Goal: Information Seeking & Learning: Learn about a topic

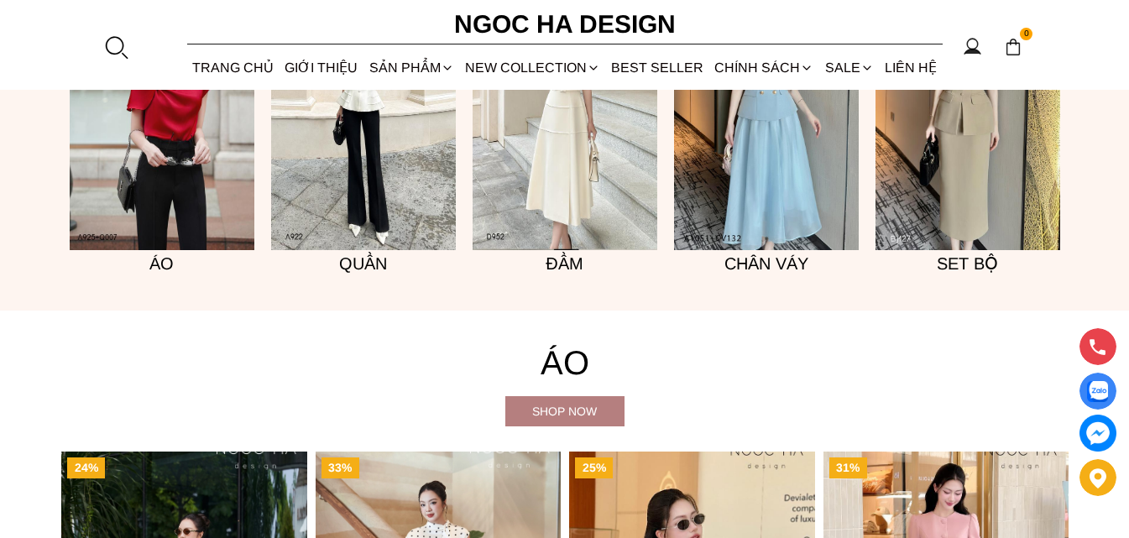
scroll to position [1337, 0]
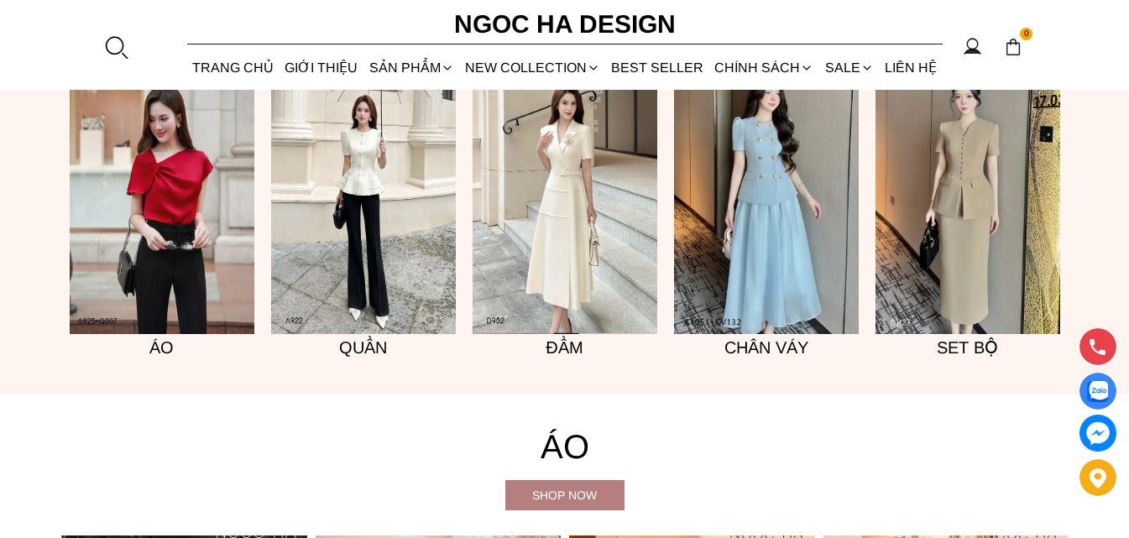
click at [589, 219] on img at bounding box center [565, 195] width 185 height 277
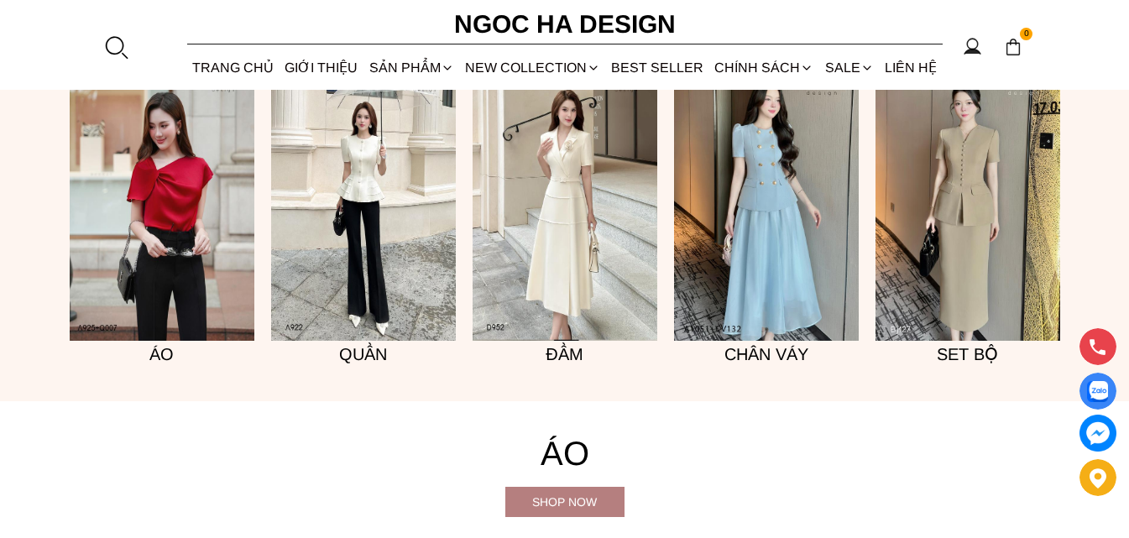
click at [964, 227] on img at bounding box center [968, 202] width 185 height 277
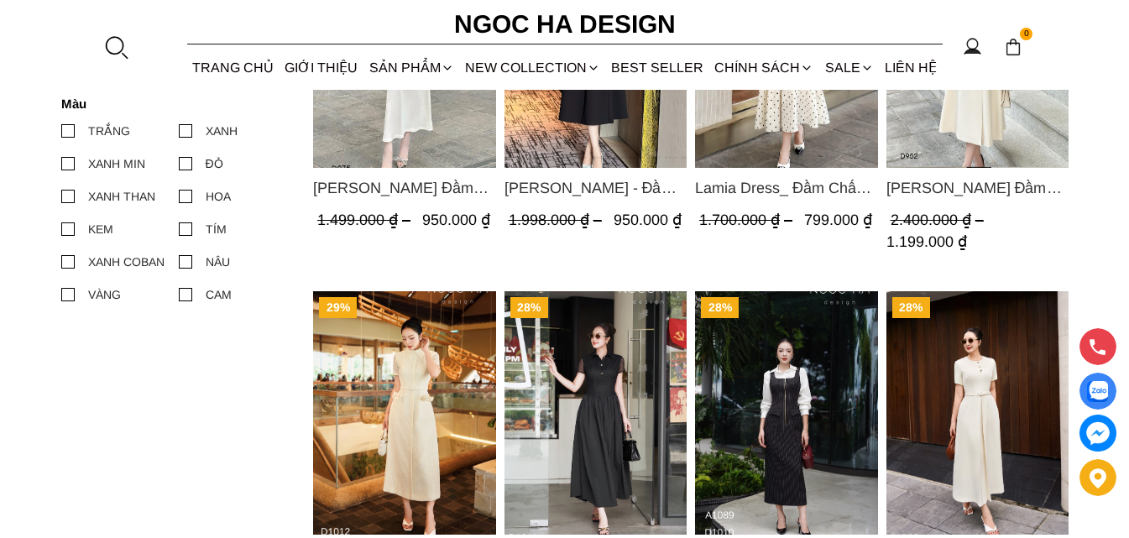
scroll to position [672, 0]
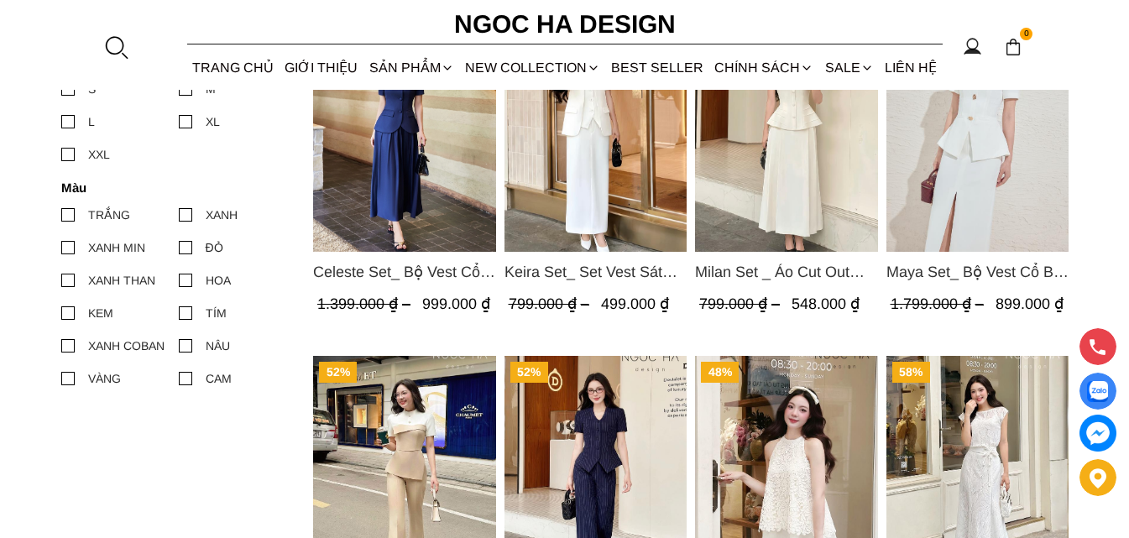
scroll to position [672, 0]
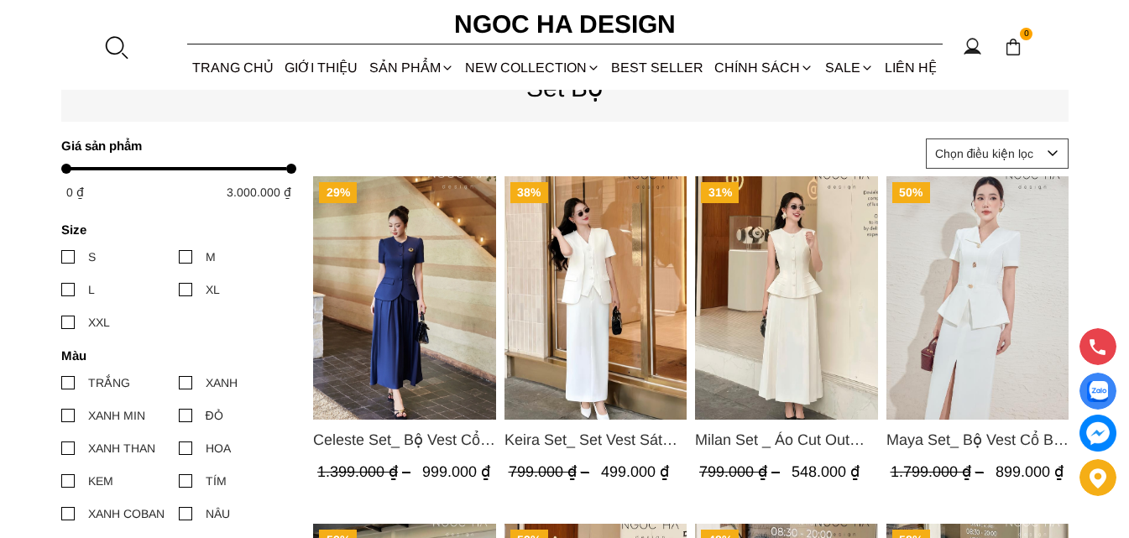
click at [588, 334] on img "Product image - Keira Set_ Set Vest Sát Nách Kết Hợp Chân Váy Bút Chì Mix Áo Kh…" at bounding box center [595, 297] width 183 height 243
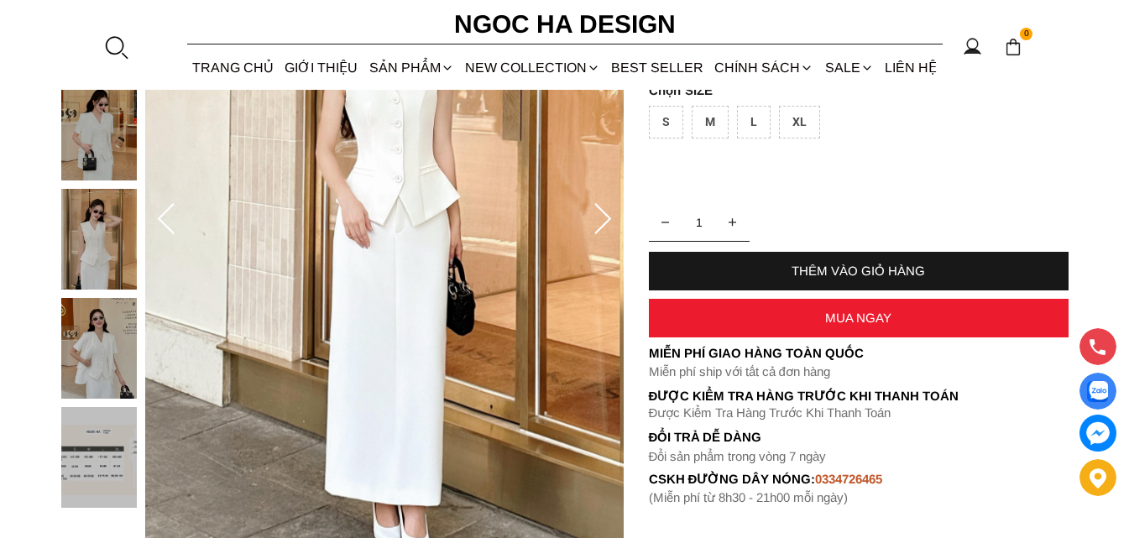
scroll to position [84, 0]
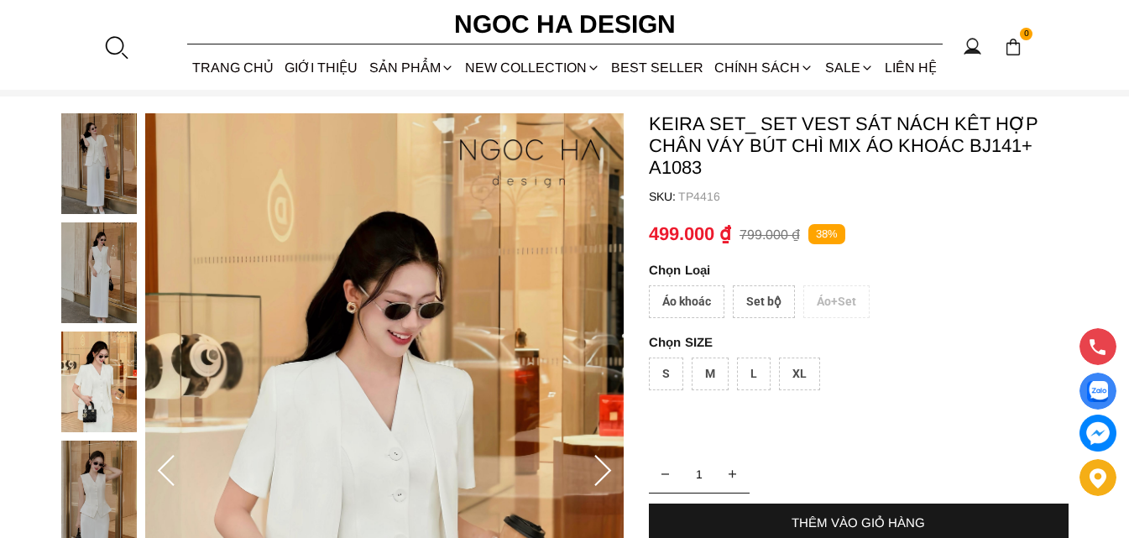
click at [667, 299] on div "Áo khoác" at bounding box center [687, 301] width 76 height 33
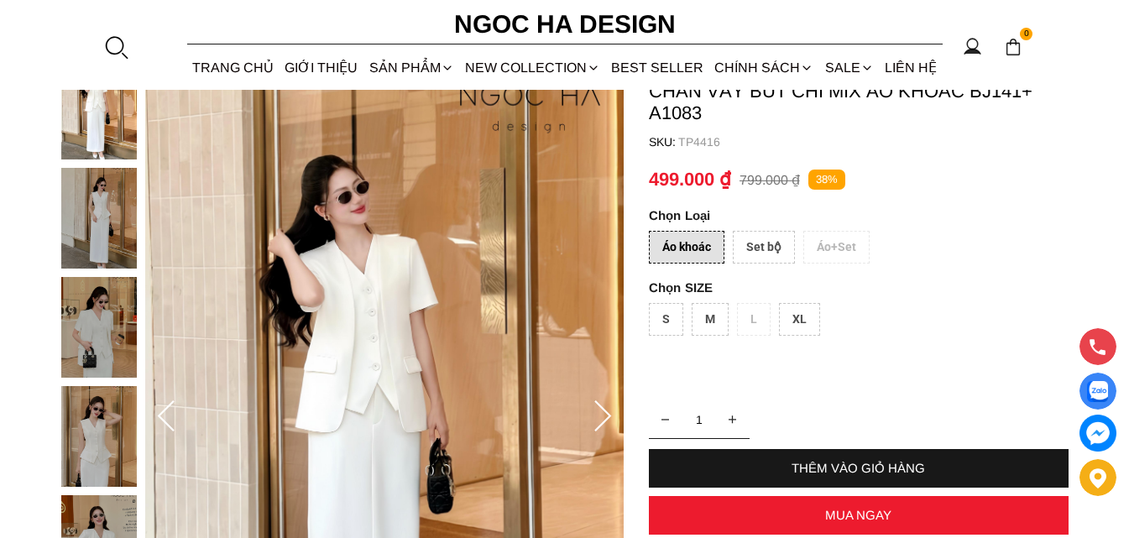
scroll to position [168, 0]
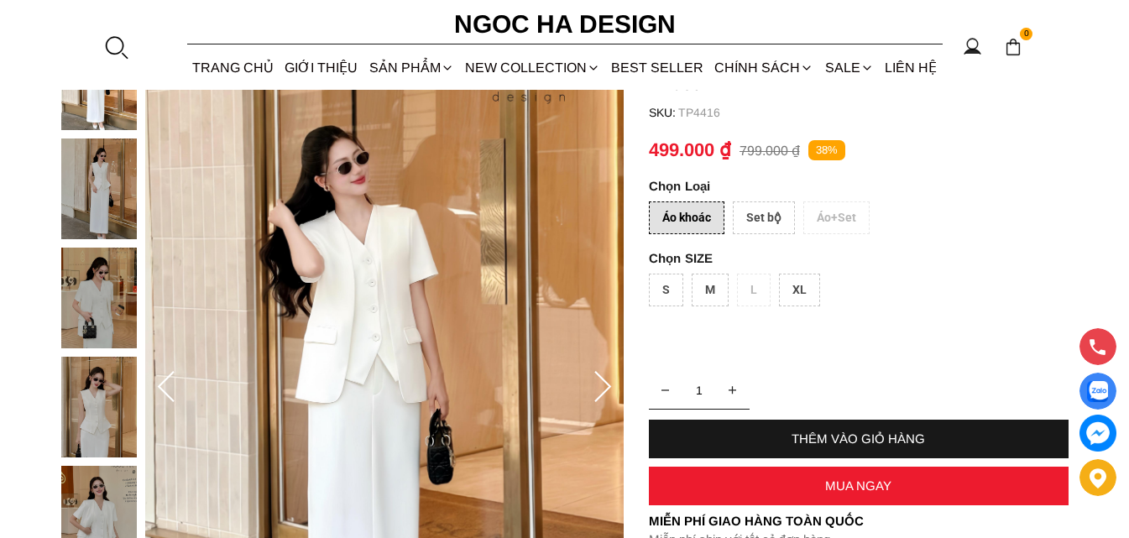
click at [753, 220] on div "Set bộ" at bounding box center [764, 217] width 62 height 33
click at [693, 212] on div "Áo khoác" at bounding box center [687, 217] width 76 height 33
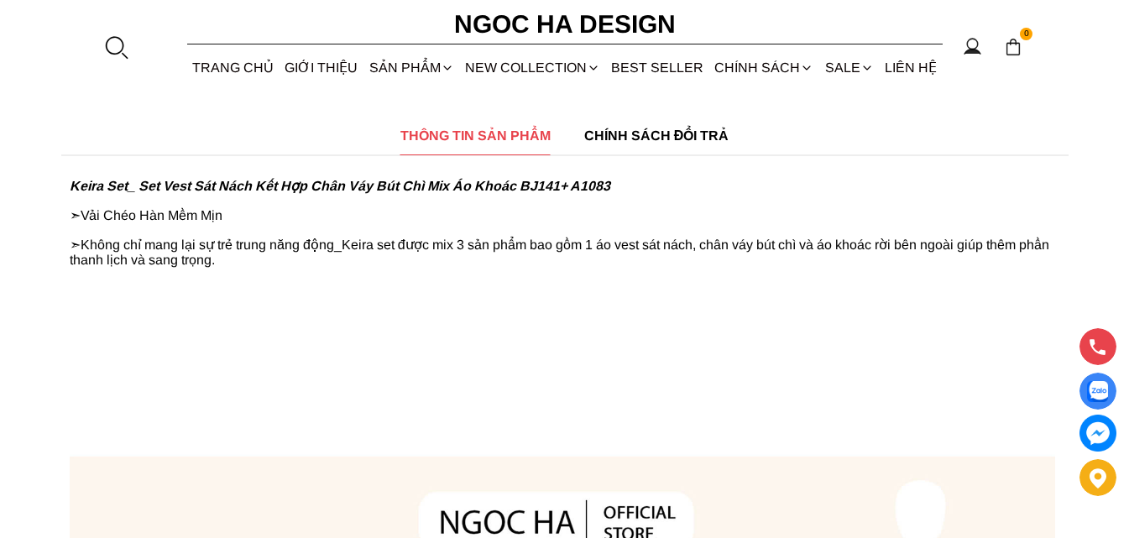
scroll to position [1007, 0]
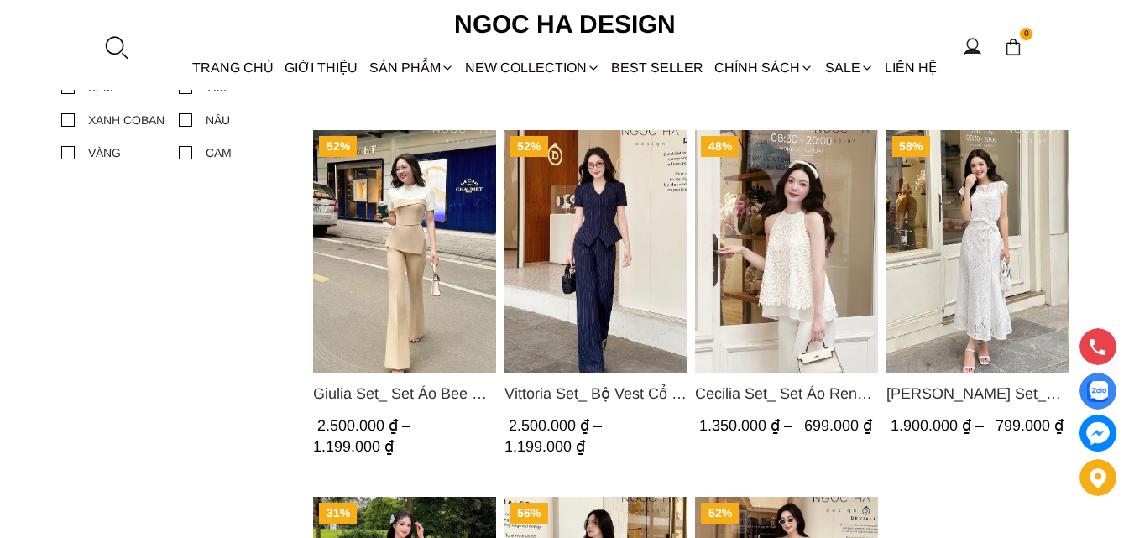
scroll to position [588, 0]
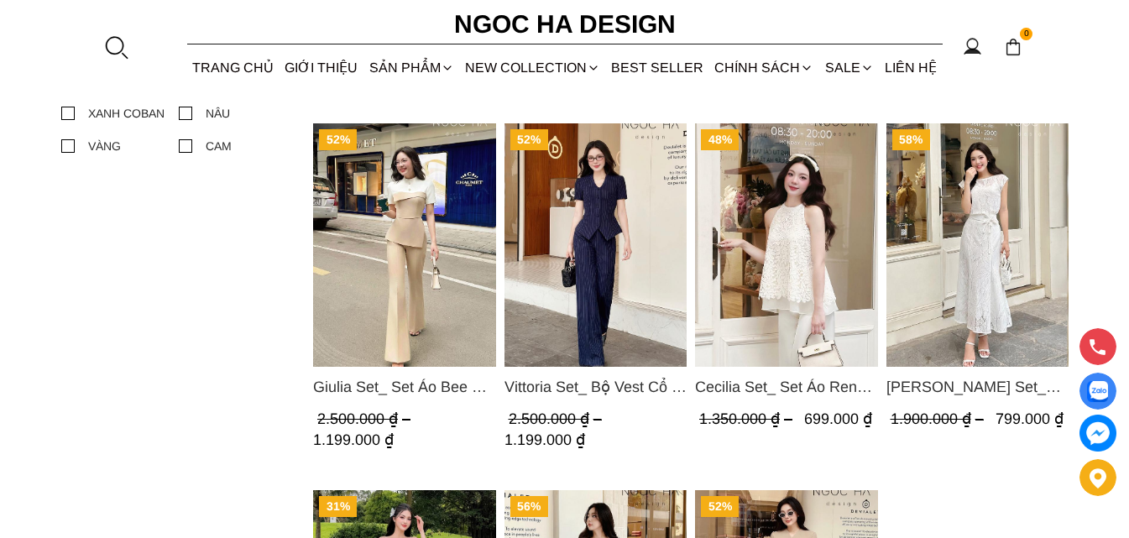
click at [983, 227] on img "Product image - Isabella Set_ Bộ Ren Áo Sơ Mi Vai Chờm Chân Váy Đuôi Cá Màu Trắ…" at bounding box center [977, 244] width 183 height 243
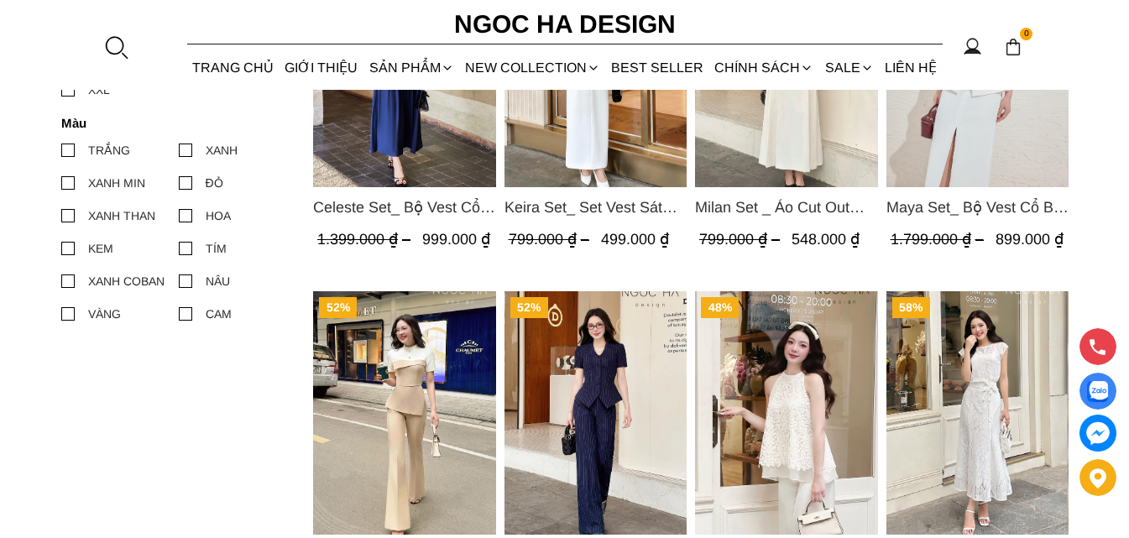
scroll to position [252, 0]
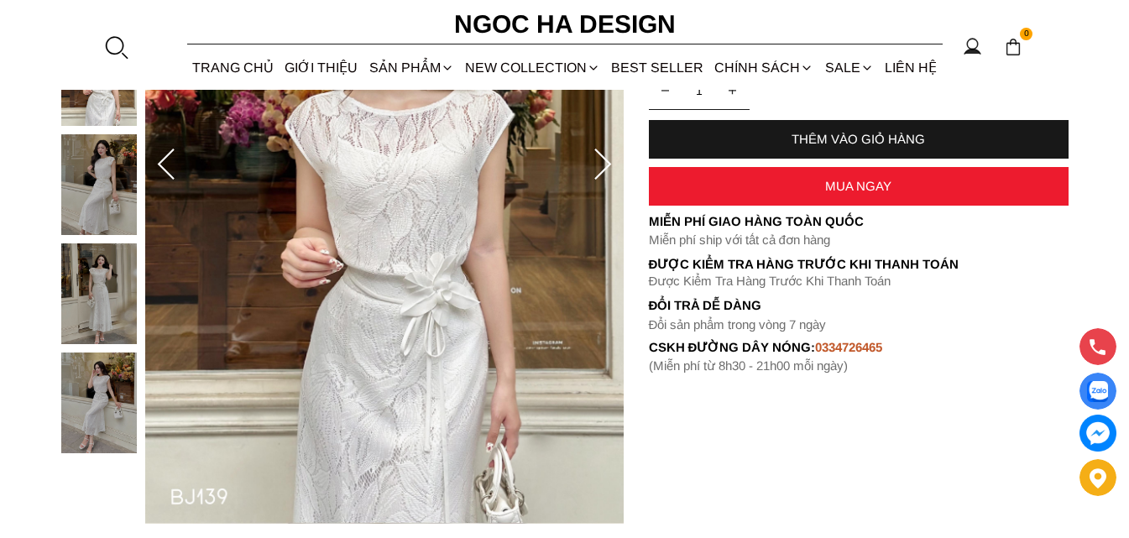
scroll to position [420, 0]
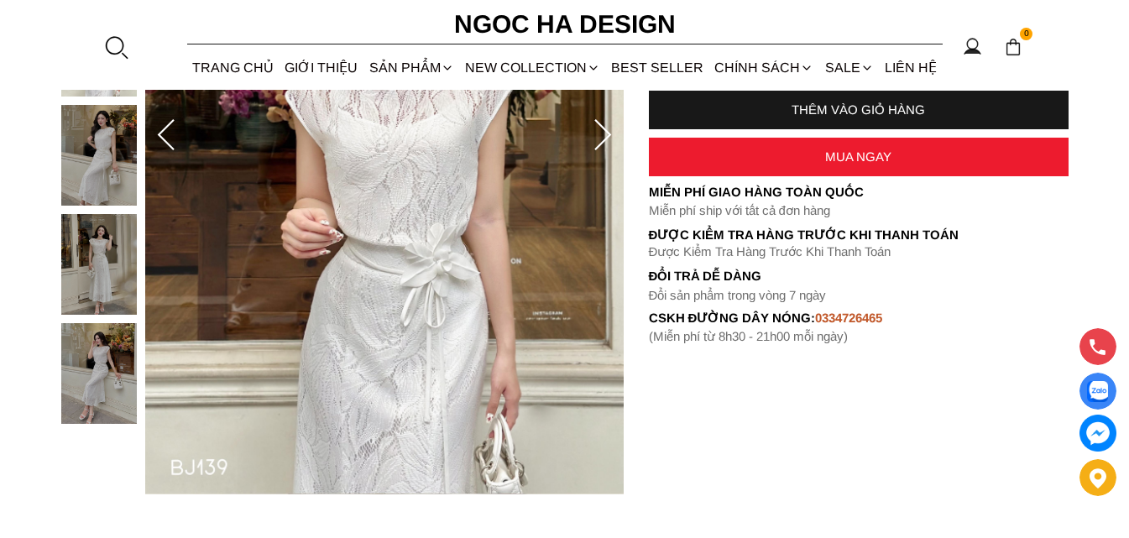
click at [108, 280] on img at bounding box center [99, 264] width 76 height 101
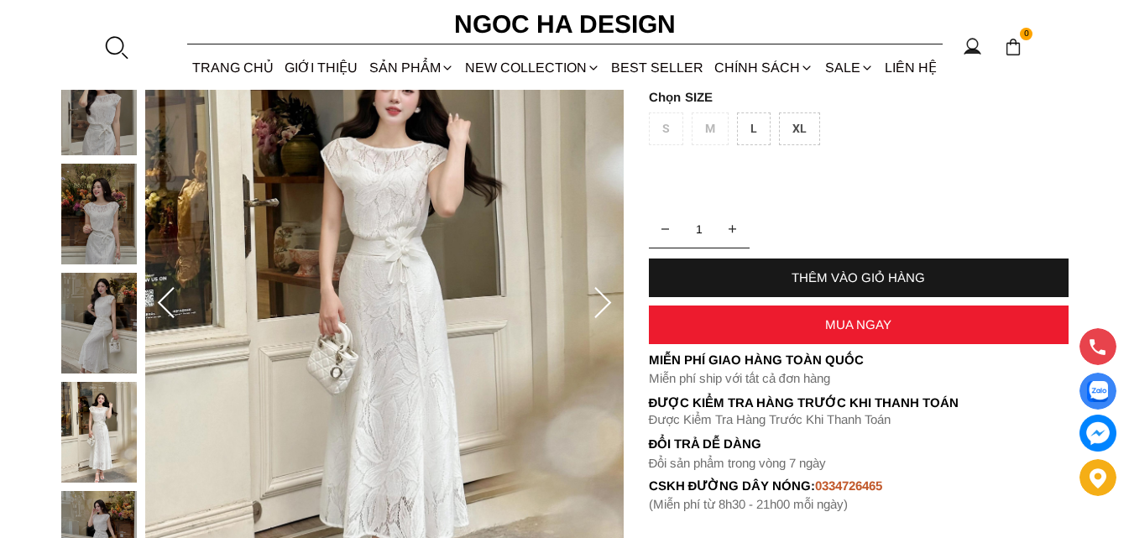
scroll to position [168, 0]
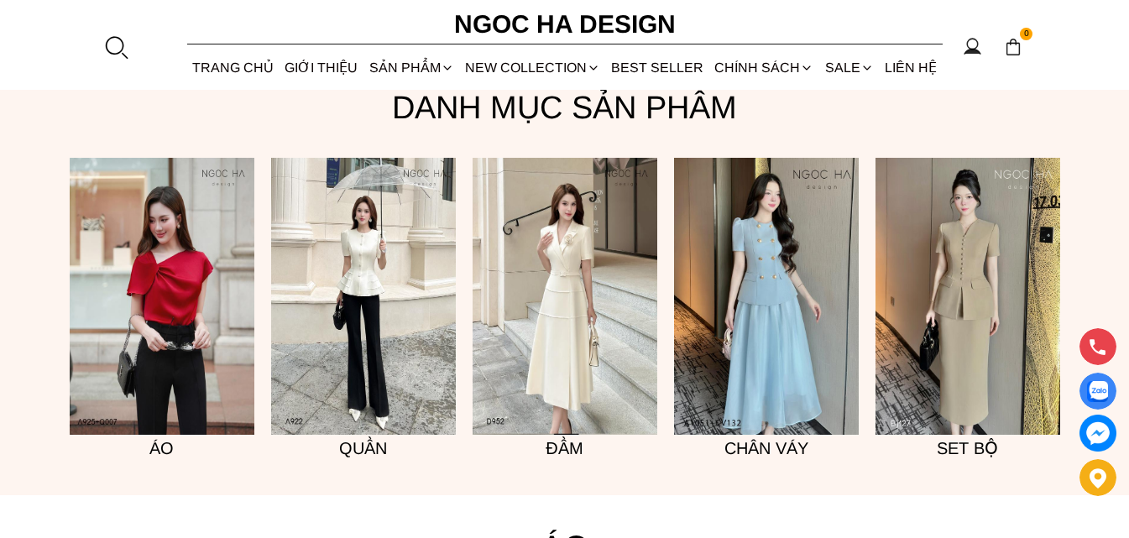
scroll to position [995, 0]
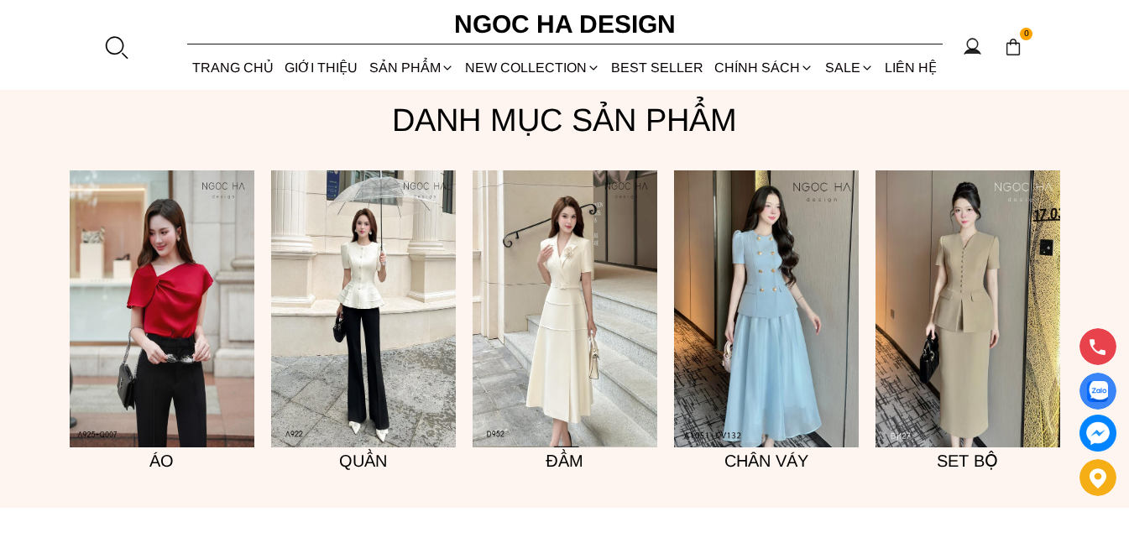
click at [181, 291] on img at bounding box center [162, 308] width 185 height 277
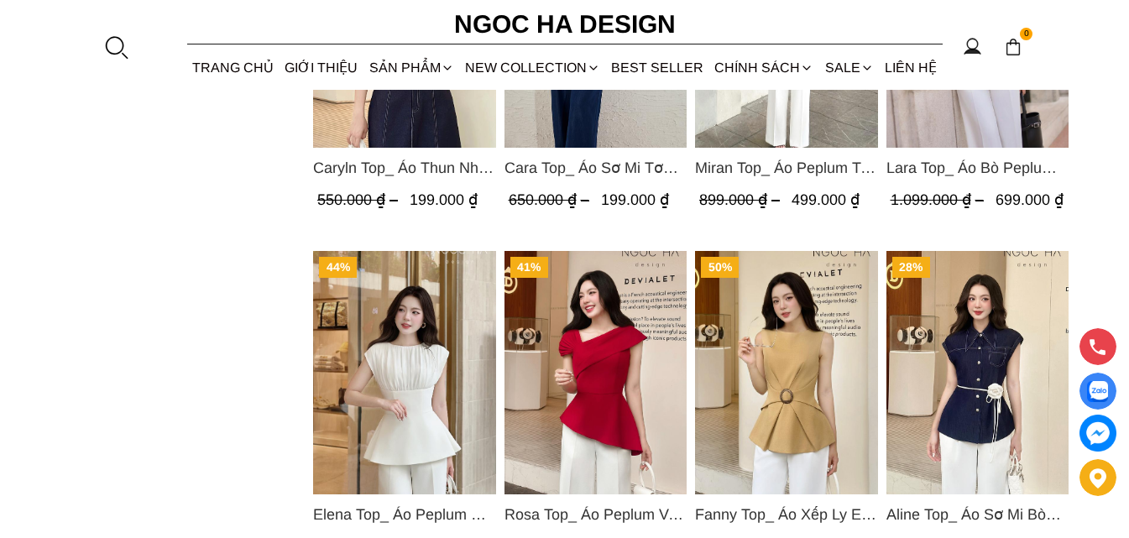
scroll to position [2015, 0]
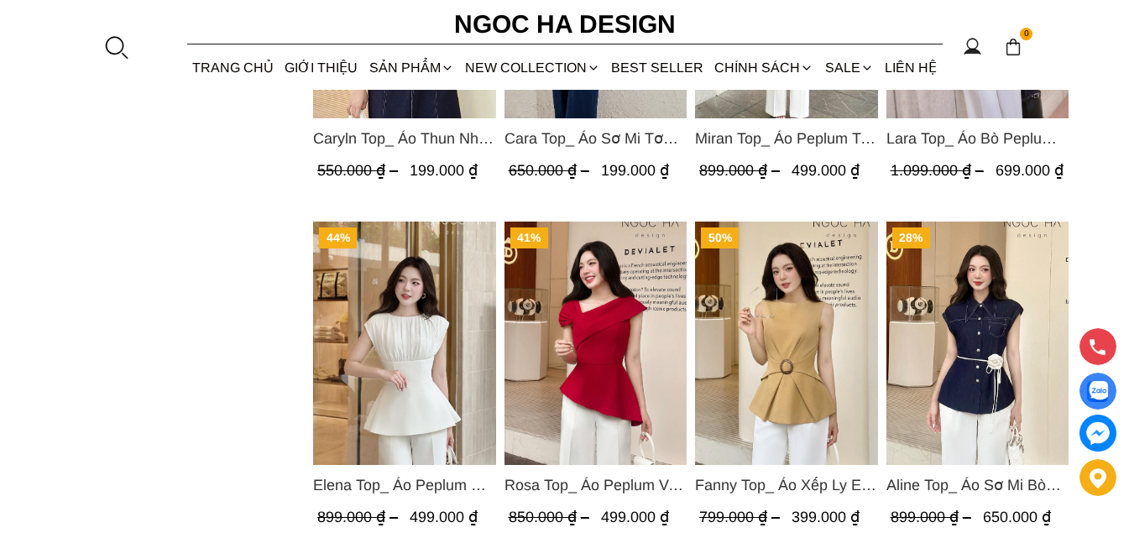
click at [428, 336] on img "Product image - Elena Top_ Áo Peplum Cổ Nhún Màu Trắng A1066" at bounding box center [404, 343] width 183 height 243
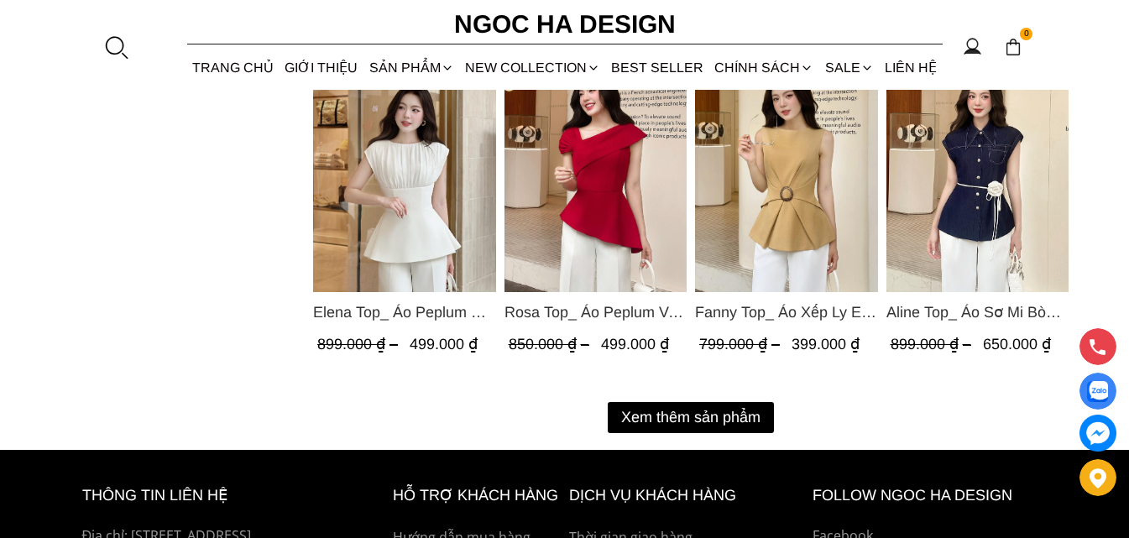
scroll to position [2175, 0]
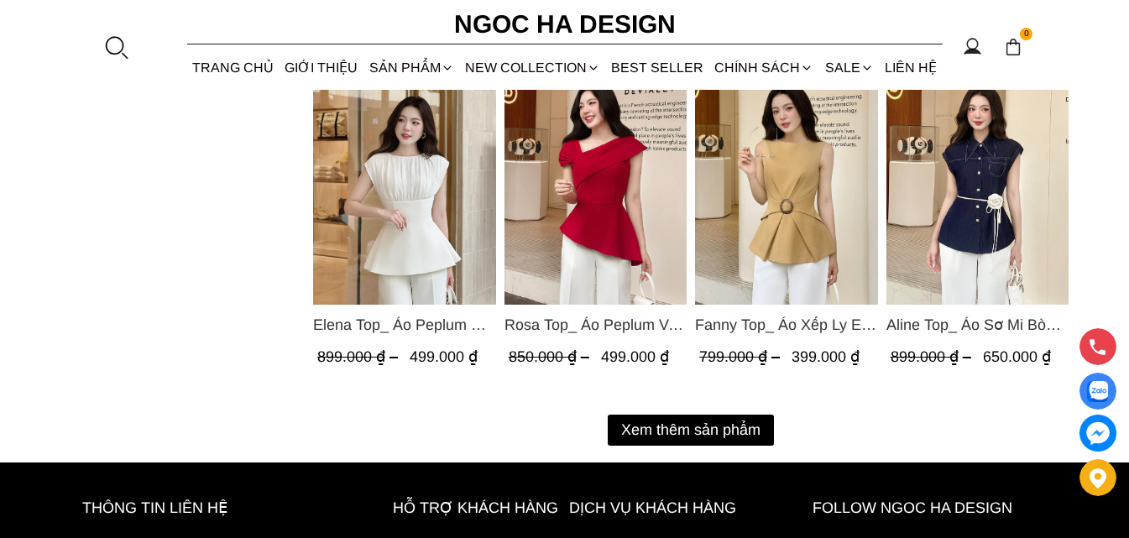
click at [707, 426] on button "Xem thêm sản phẩm" at bounding box center [691, 430] width 166 height 31
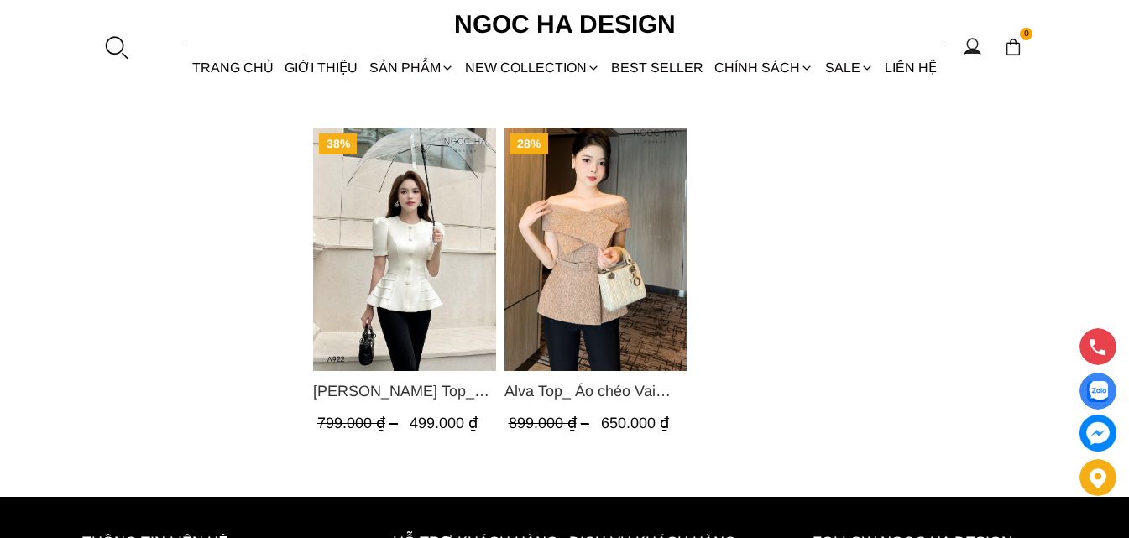
scroll to position [4106, 0]
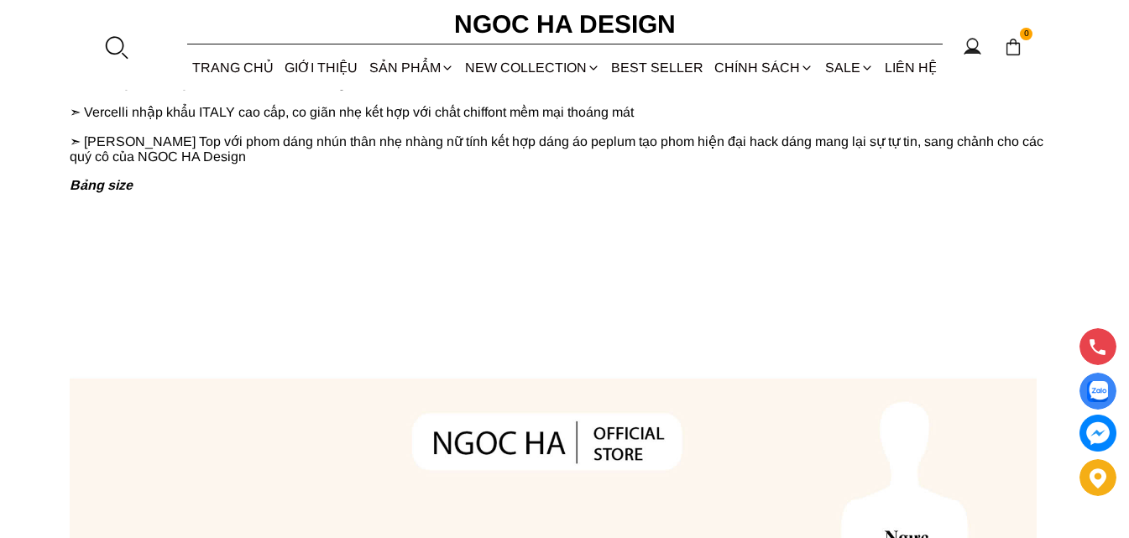
scroll to position [1091, 0]
